Goal: Navigation & Orientation: Find specific page/section

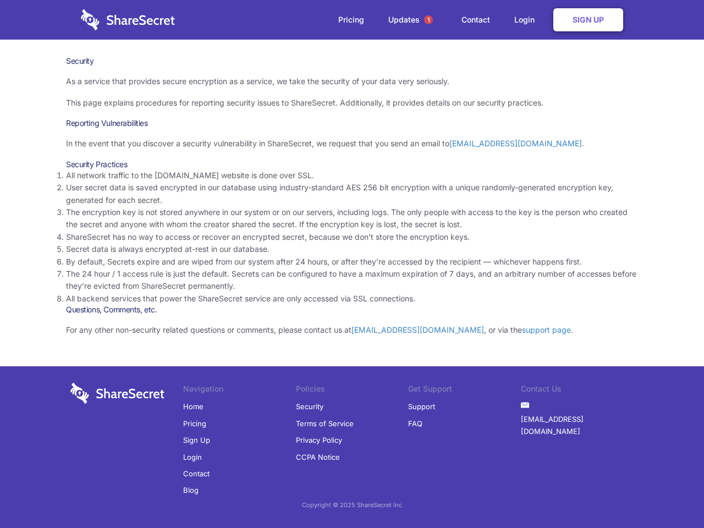
click at [352, 264] on li "By default, Secrets expire and are wiped from our system after 24 hours, or aft…" at bounding box center [352, 262] width 572 height 12
click at [429, 20] on span "1" at bounding box center [428, 19] width 9 height 9
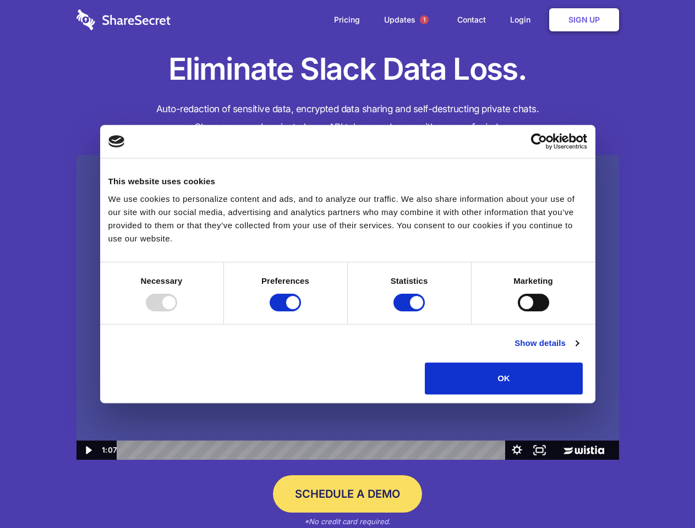
click at [347, 264] on img at bounding box center [347, 307] width 543 height 305
click at [177, 311] on div at bounding box center [161, 303] width 31 height 18
click at [301, 311] on input "Preferences" at bounding box center [285, 303] width 31 height 18
checkbox input "false"
click at [411, 311] on input "Statistics" at bounding box center [408, 303] width 31 height 18
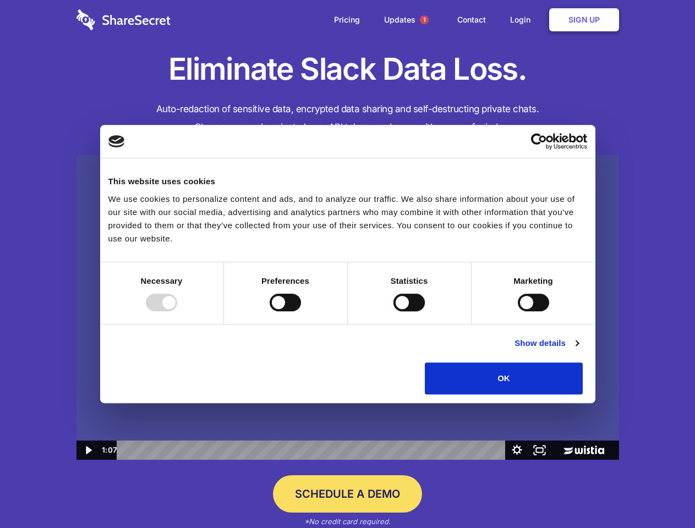
checkbox input "false"
click at [518, 311] on input "Marketing" at bounding box center [533, 303] width 31 height 18
checkbox input "true"
click at [578, 350] on link "Show details" at bounding box center [547, 343] width 64 height 13
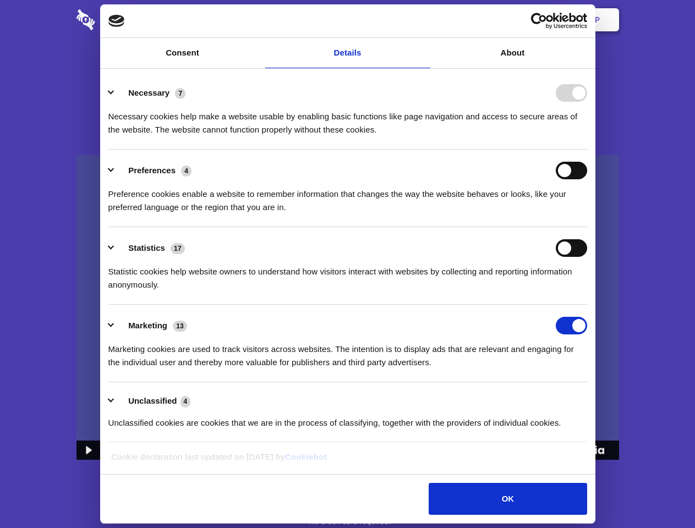
click at [592, 398] on ul "Necessary 7 Necessary cookies help make a website usable by enabling basic func…" at bounding box center [347, 257] width 489 height 371
